Goal: Information Seeking & Learning: Learn about a topic

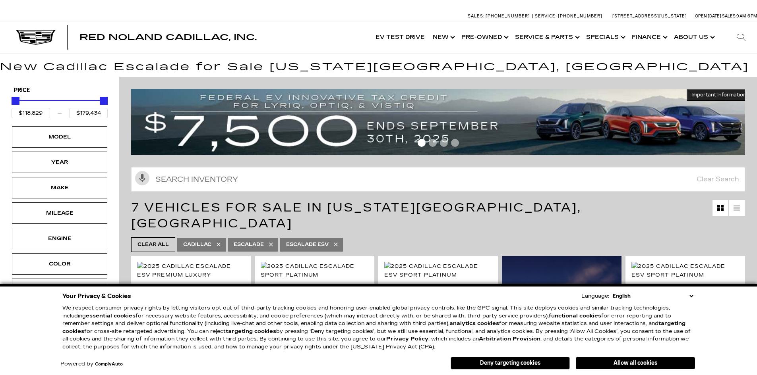
click at [640, 365] on button "Allow all cookies" at bounding box center [635, 363] width 119 height 12
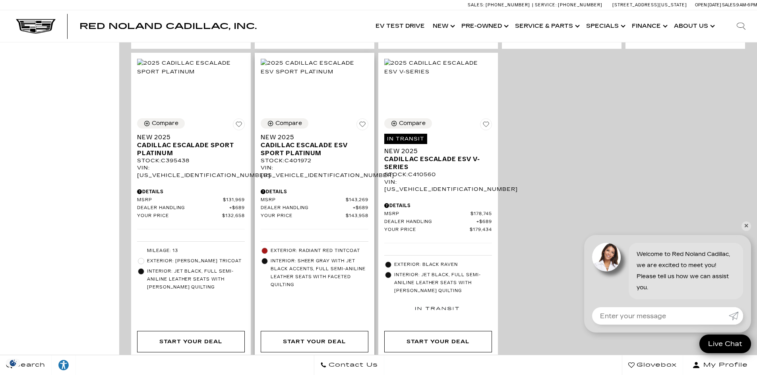
scroll to position [516, 0]
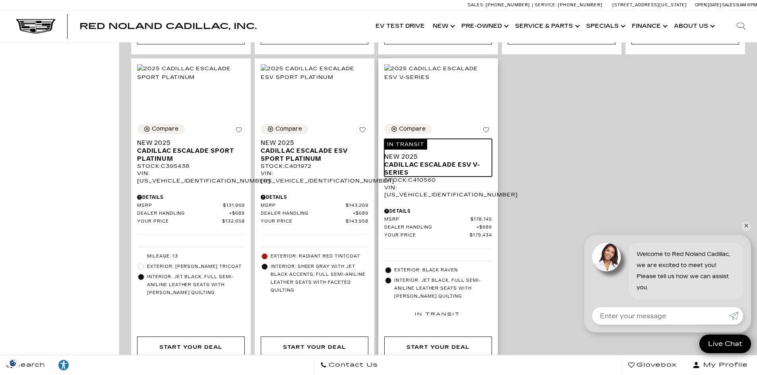
click at [455, 161] on span "Cadillac Escalade ESV V-Series" at bounding box center [435, 169] width 102 height 16
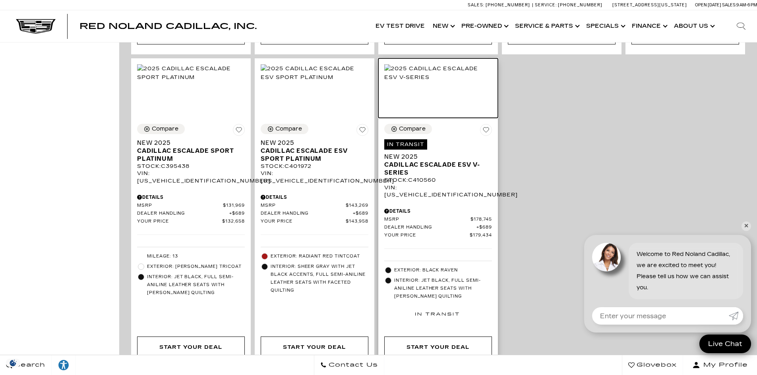
click at [444, 82] on img at bounding box center [438, 72] width 108 height 17
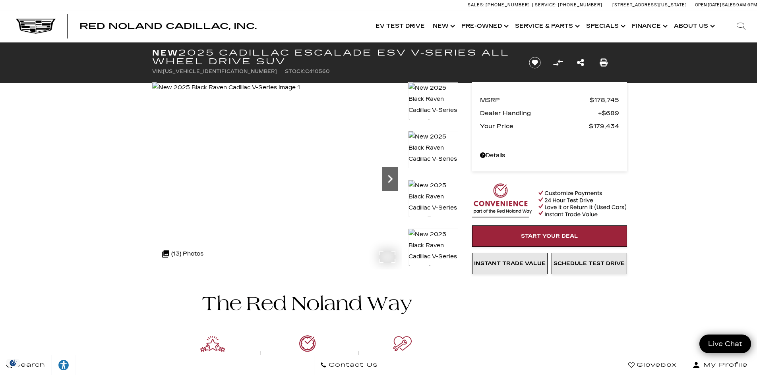
click at [384, 176] on icon "Next" at bounding box center [390, 179] width 16 height 16
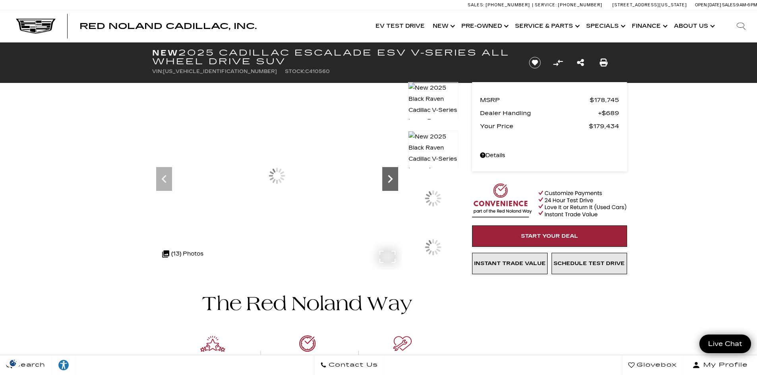
click at [384, 176] on icon "Next" at bounding box center [390, 179] width 16 height 16
click at [385, 176] on icon "Next" at bounding box center [390, 179] width 16 height 16
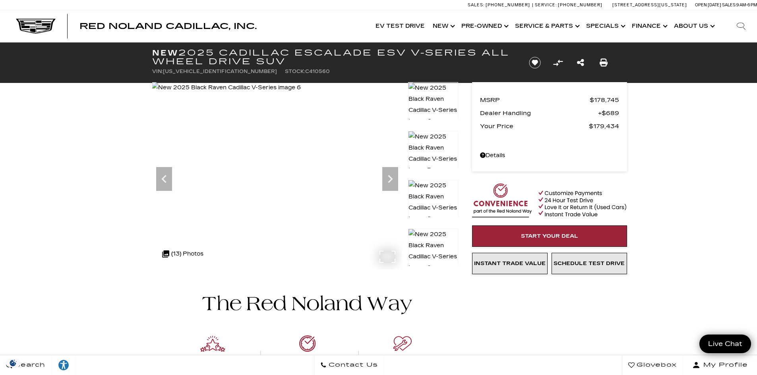
click at [205, 248] on div ".cls-1, .cls-3 { fill: #c50033; } .cls-1 { clip-rule: evenodd; } .cls-2 { clip-…" at bounding box center [182, 254] width 49 height 19
click at [393, 177] on icon "Next" at bounding box center [390, 179] width 16 height 16
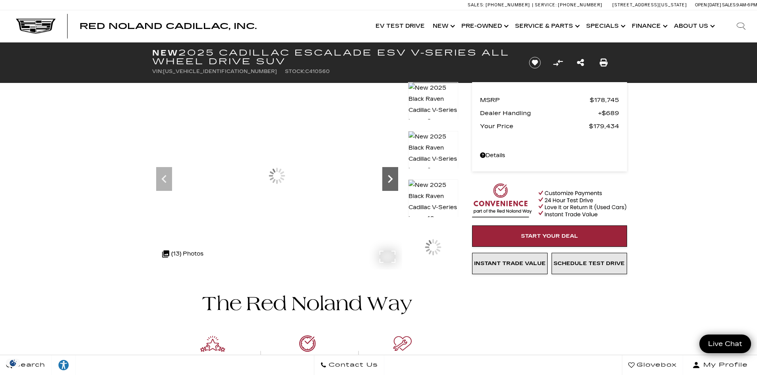
click at [393, 177] on icon "Next" at bounding box center [390, 179] width 16 height 16
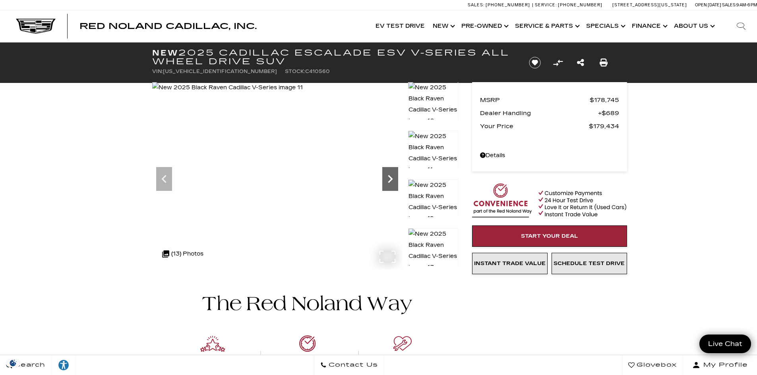
click at [393, 177] on icon "Next" at bounding box center [390, 179] width 16 height 16
click at [164, 183] on icon "Previous" at bounding box center [164, 179] width 16 height 16
click at [165, 183] on icon "Previous" at bounding box center [163, 179] width 5 height 8
click at [268, 93] on img at bounding box center [228, 87] width 152 height 11
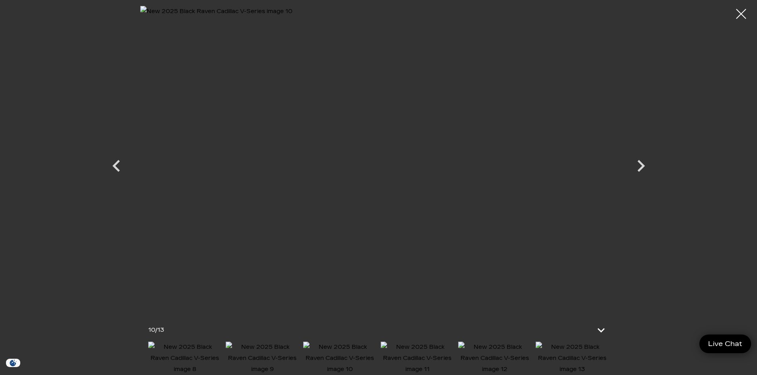
click at [427, 347] on img at bounding box center [417, 358] width 73 height 33
click at [438, 362] on img at bounding box center [417, 358] width 73 height 33
click at [450, 354] on img at bounding box center [417, 358] width 73 height 33
click at [484, 350] on img at bounding box center [494, 358] width 73 height 33
click at [548, 353] on img at bounding box center [571, 358] width 73 height 33
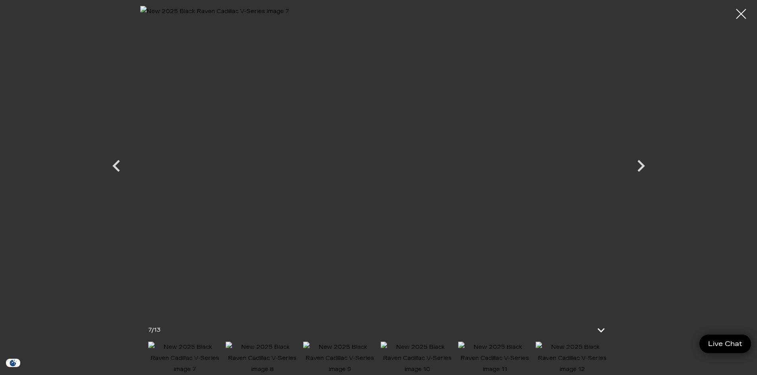
click at [552, 365] on img at bounding box center [571, 358] width 73 height 33
click at [643, 168] on icon "Next" at bounding box center [641, 166] width 24 height 24
click at [734, 15] on div at bounding box center [740, 14] width 21 height 21
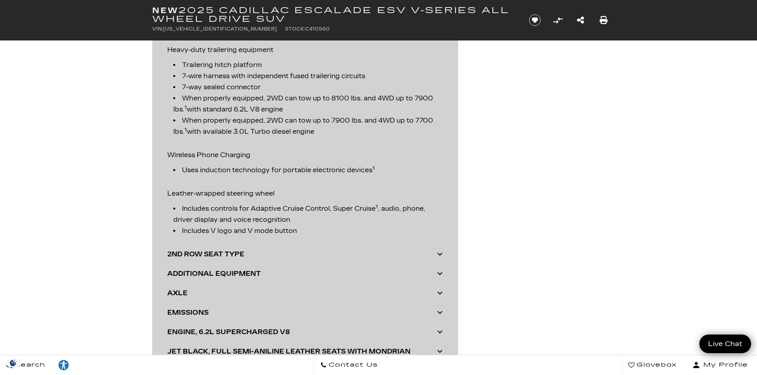
scroll to position [1986, 0]
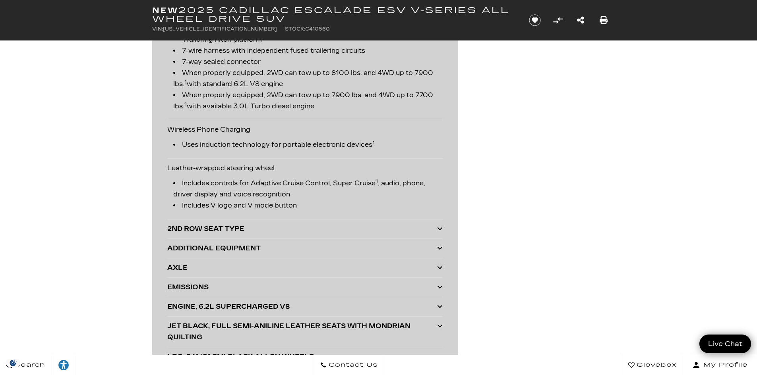
click at [230, 248] on div "ADDITIONAL EQUIPMENT" at bounding box center [302, 248] width 270 height 11
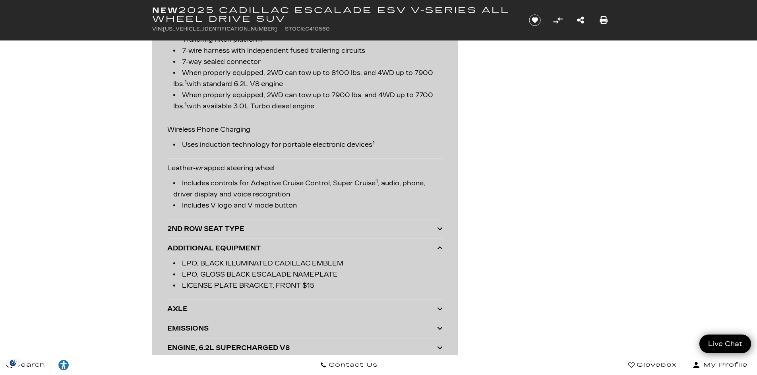
click at [241, 247] on div "ADDITIONAL EQUIPMENT" at bounding box center [302, 248] width 270 height 11
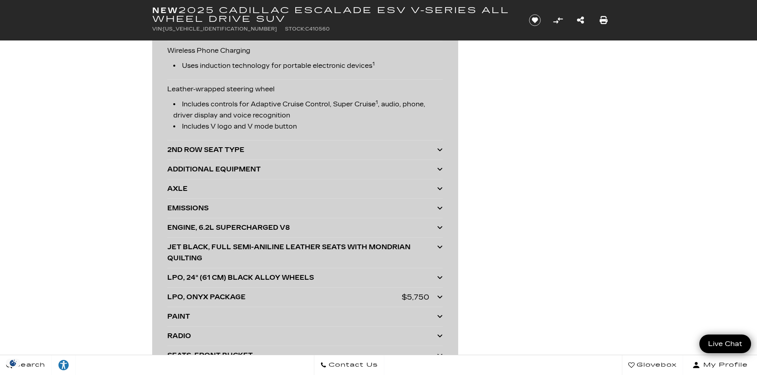
scroll to position [2065, 0]
click at [217, 225] on div "ENGINE, 6.2L SUPERCHARGED V8" at bounding box center [302, 227] width 270 height 11
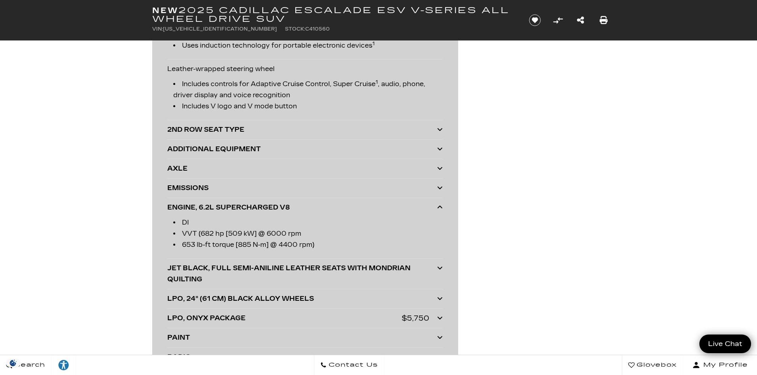
scroll to position [2105, 0]
